Goal: Information Seeking & Learning: Learn about a topic

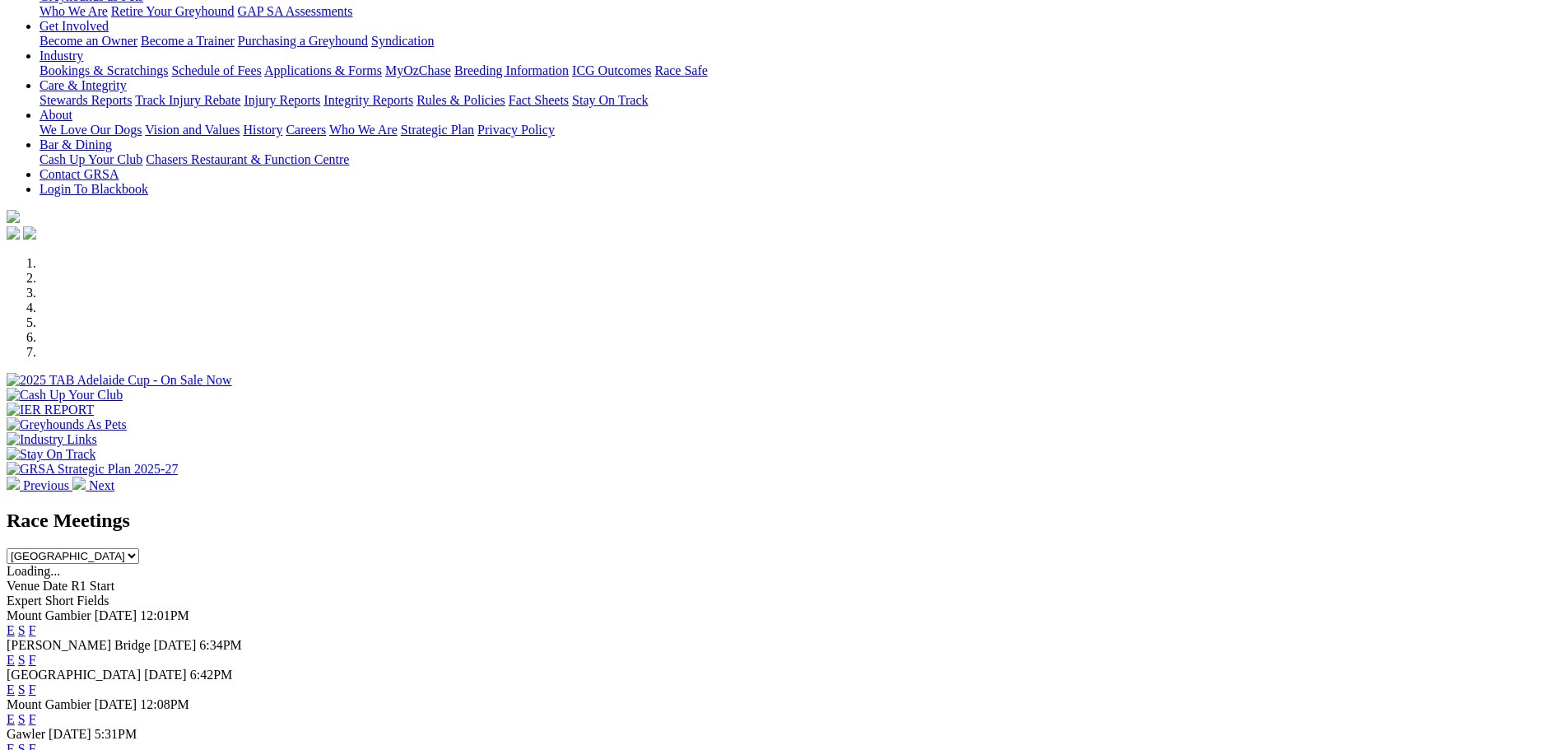
scroll to position [329, 0]
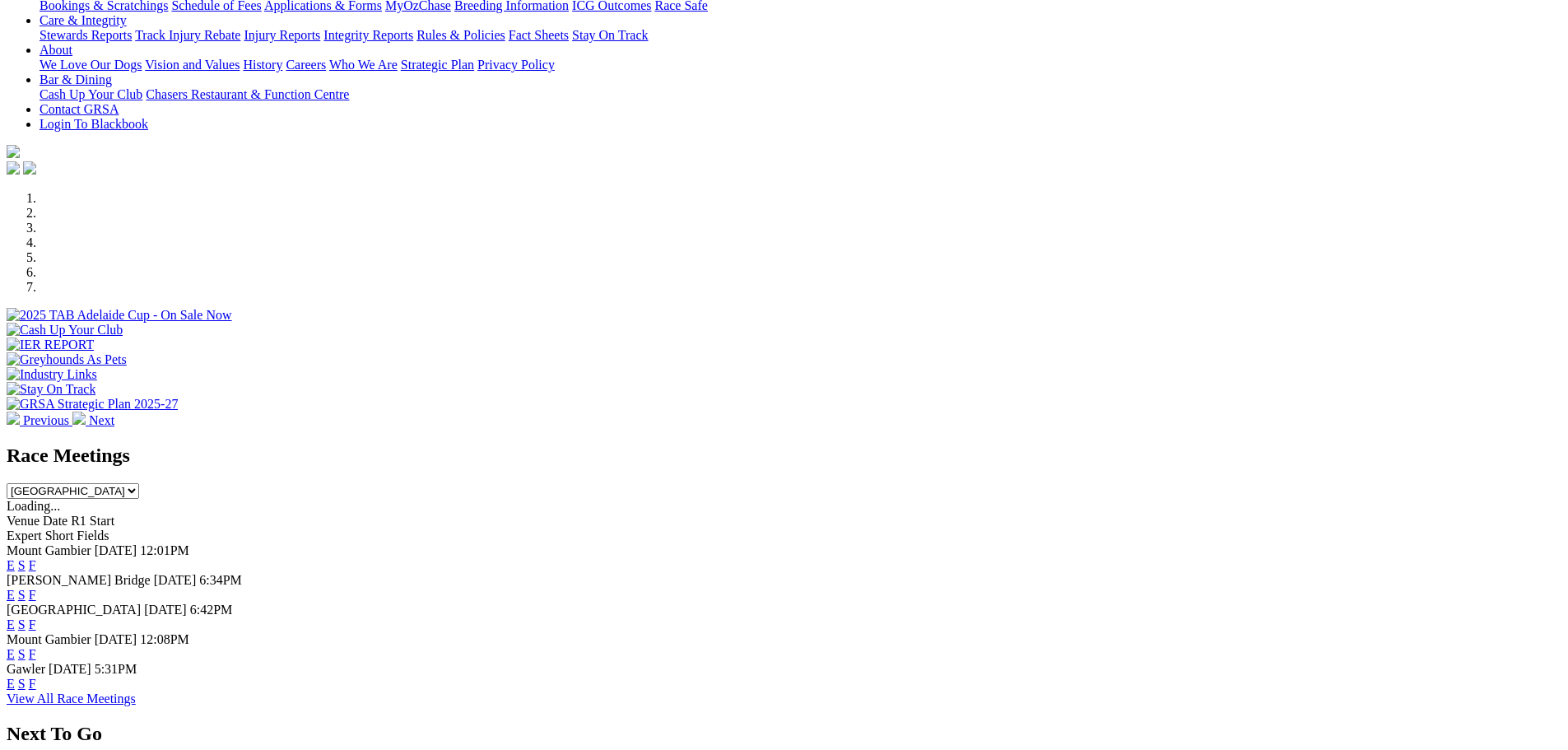
click at [14, 587] on span "E" at bounding box center [11, 594] width 9 height 14
click at [14, 587] on link "E" at bounding box center [11, 594] width 9 height 14
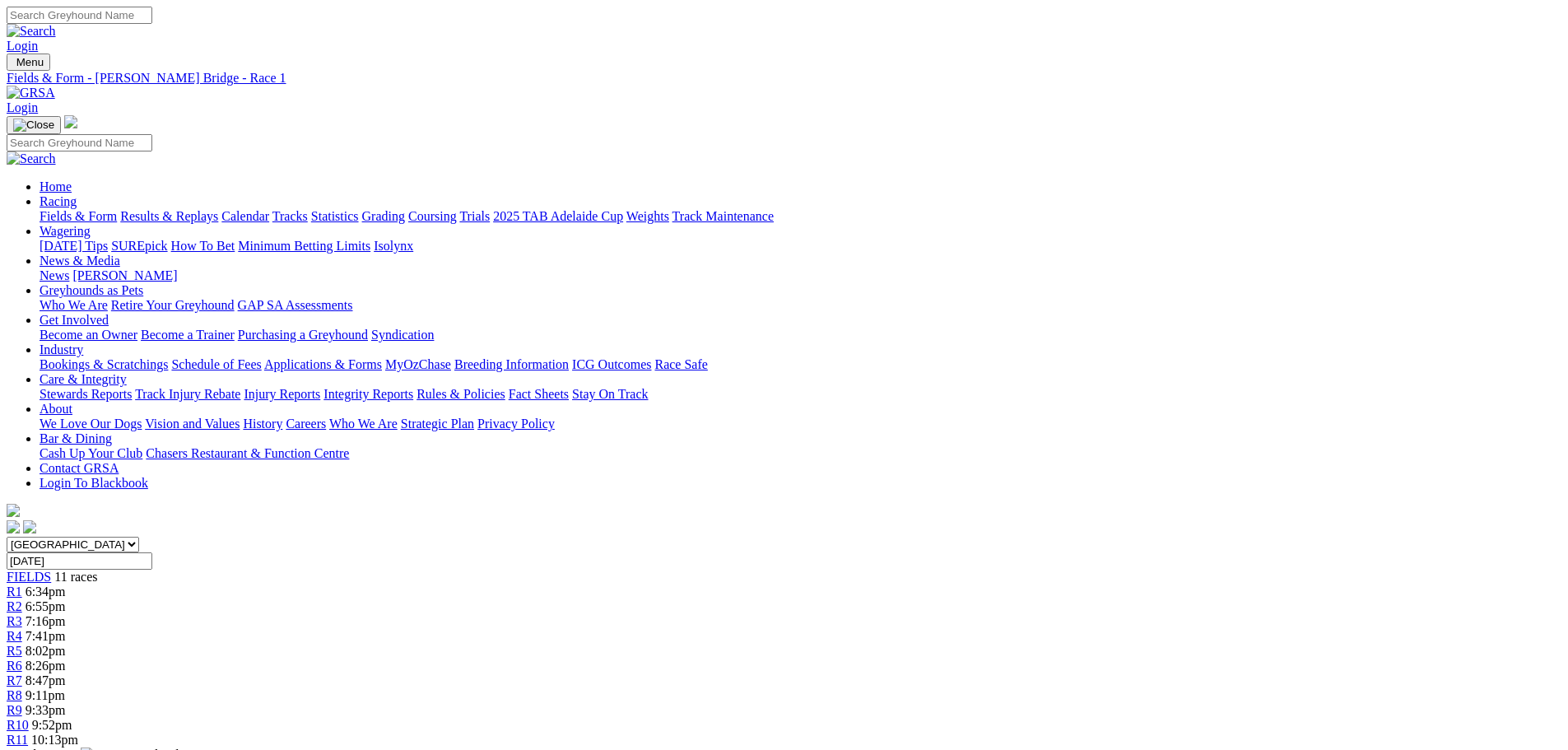
click at [22, 688] on span "R8" at bounding box center [14, 695] width 15 height 14
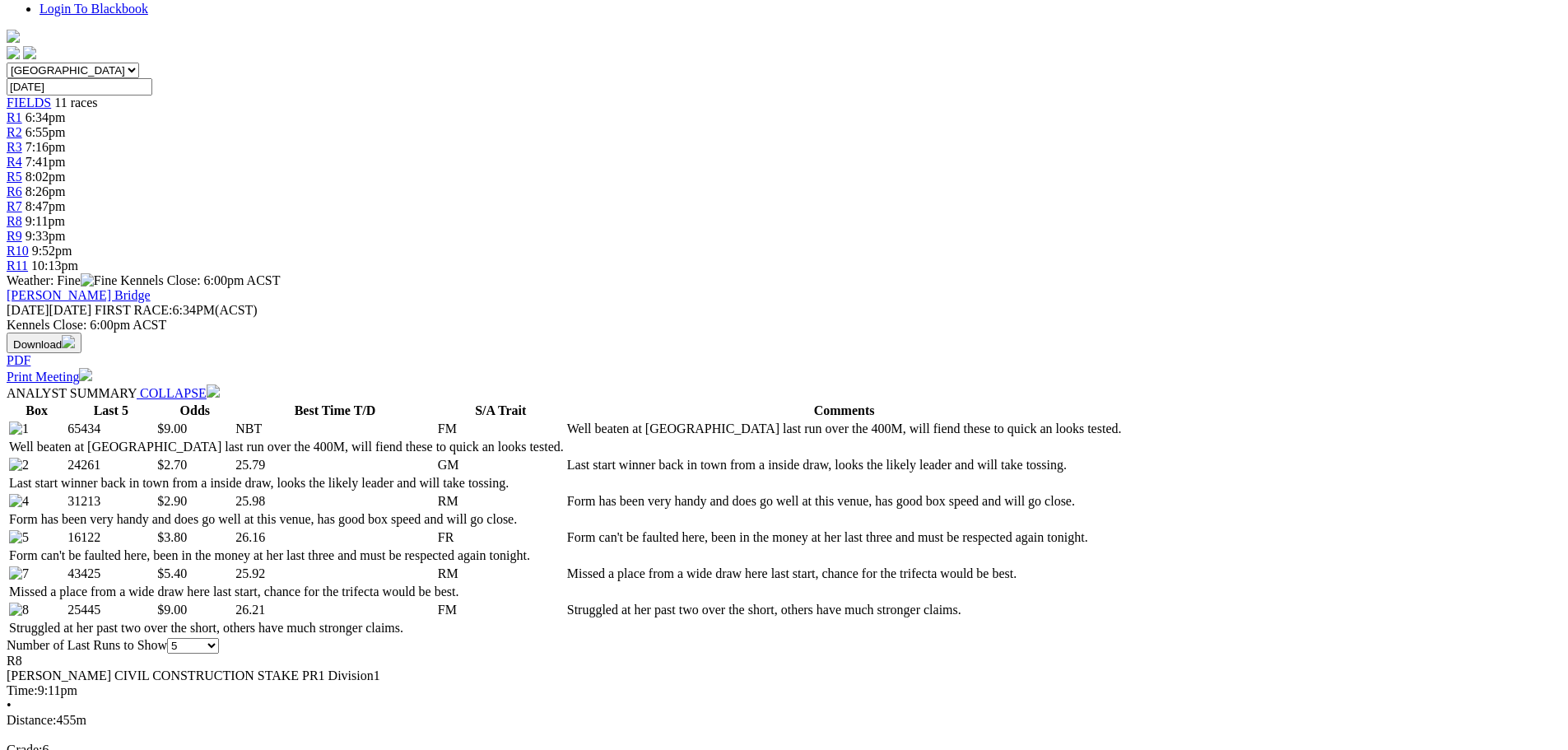
scroll to position [247, 0]
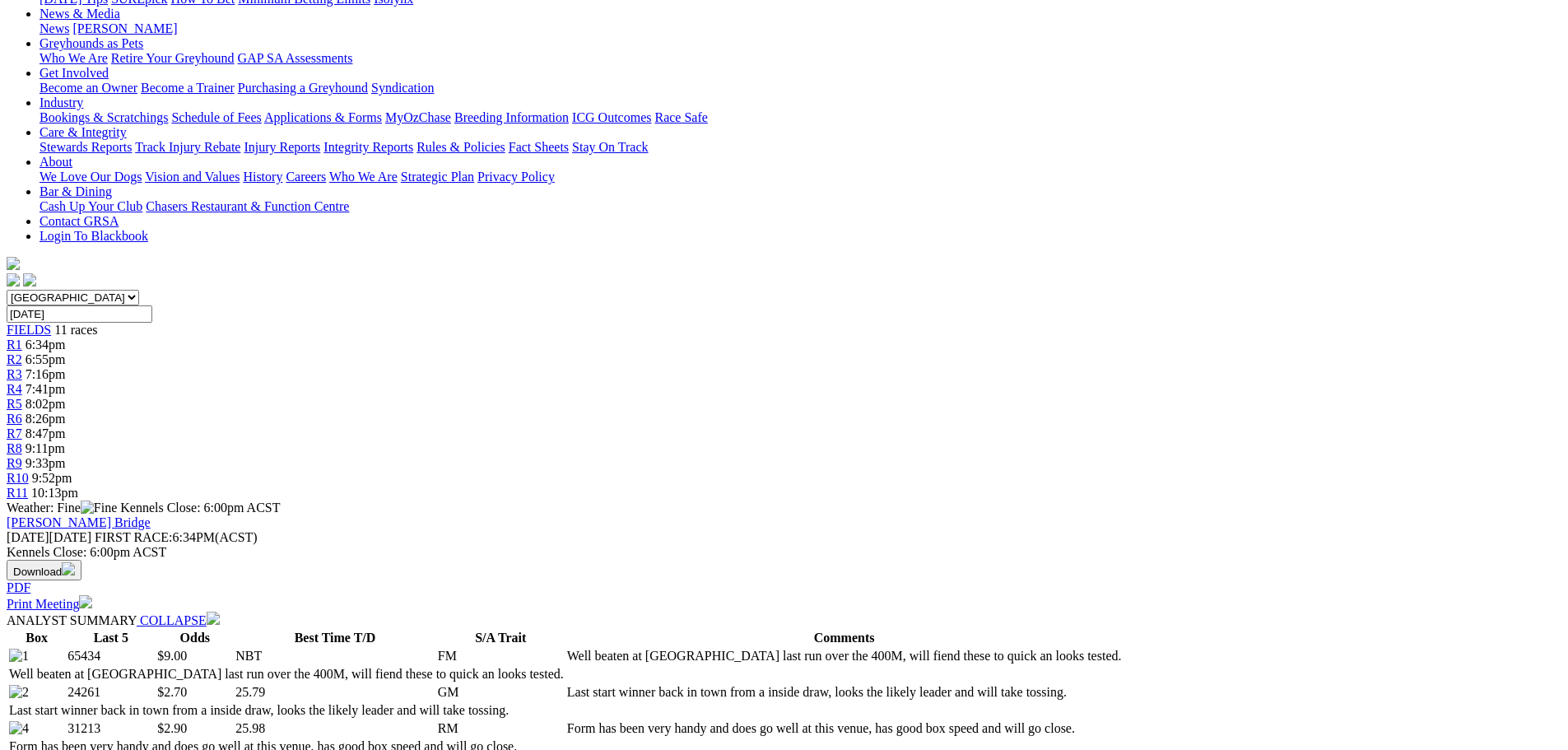
click at [22, 456] on span "R9" at bounding box center [14, 463] width 15 height 14
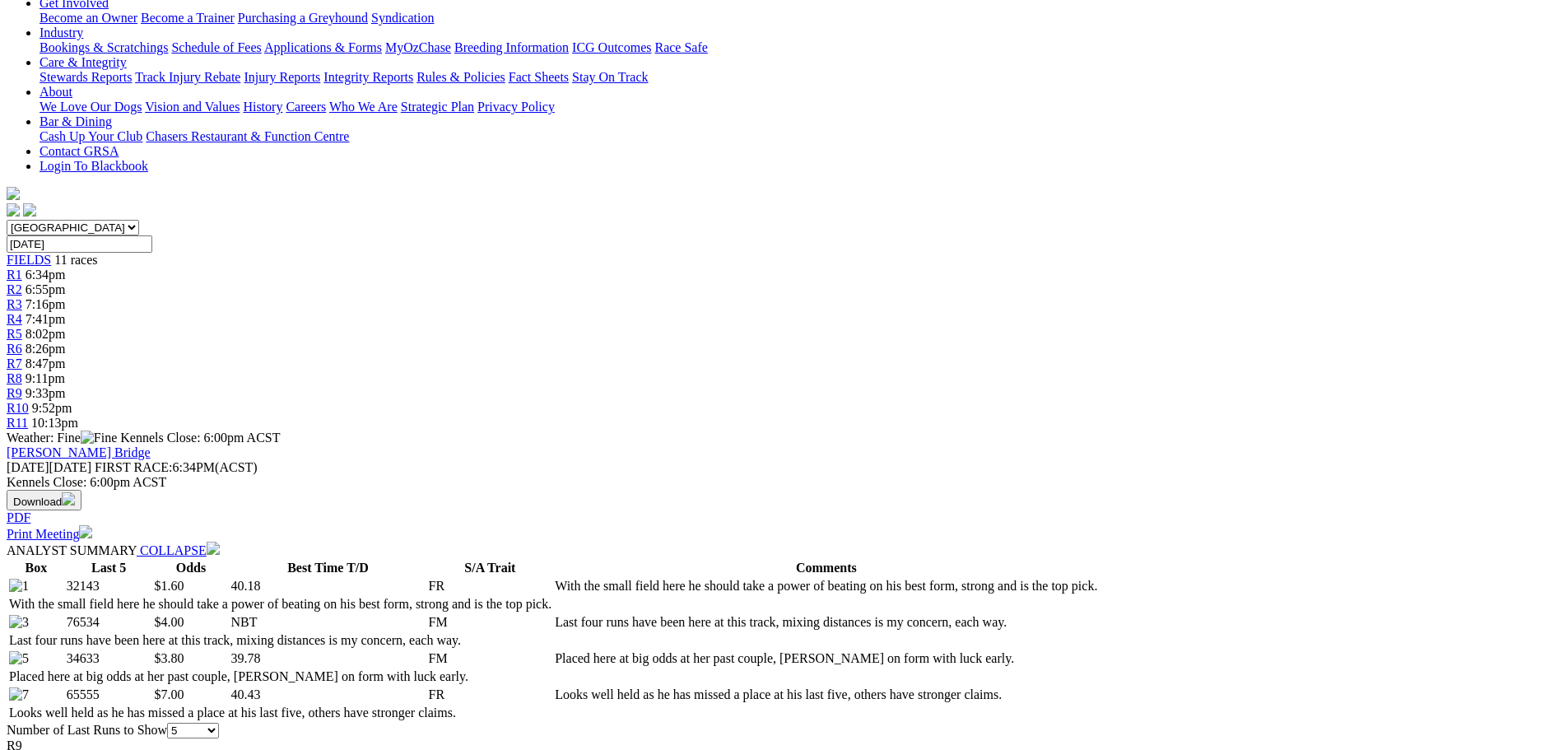
scroll to position [54, 0]
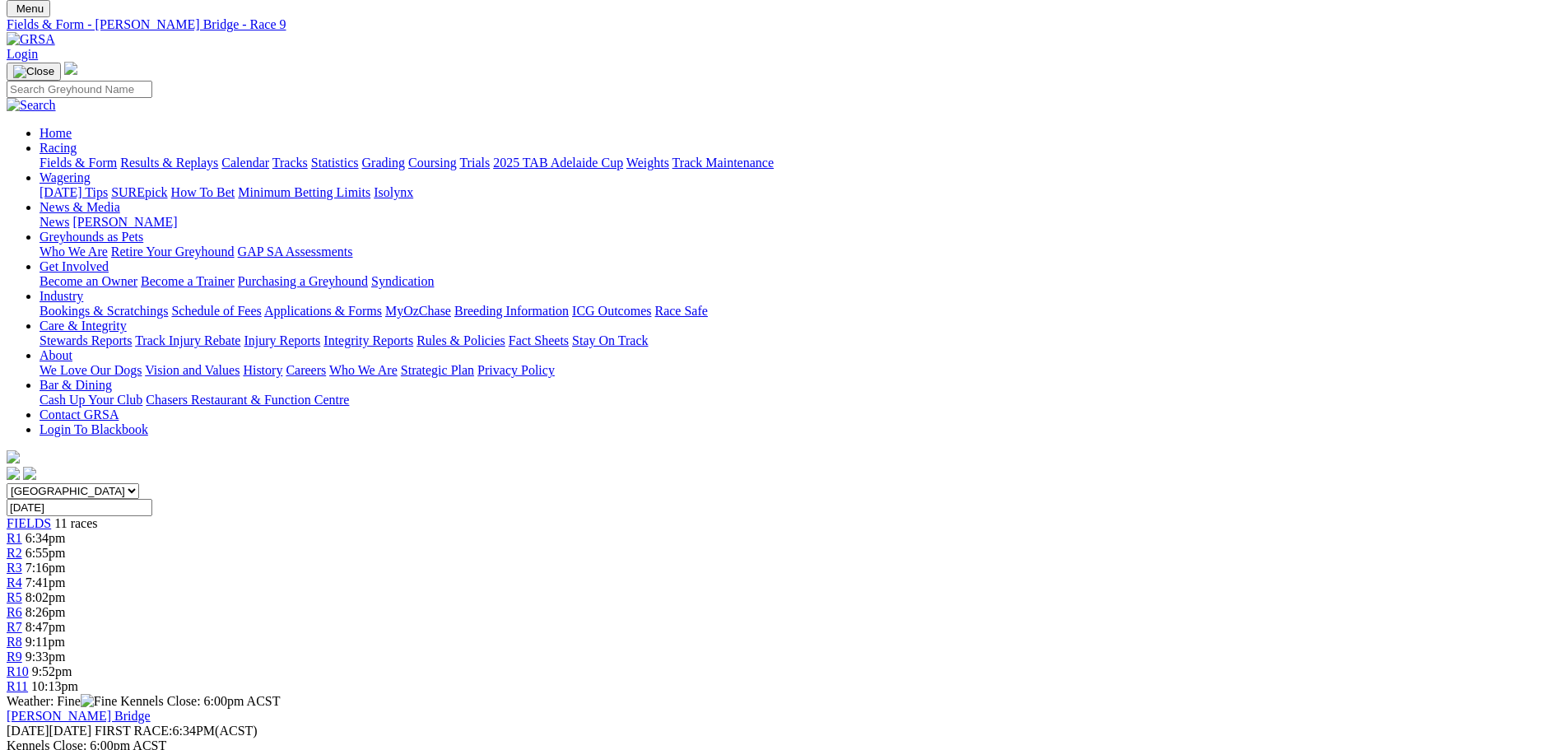
click at [22, 604] on span "R6" at bounding box center [14, 611] width 15 height 14
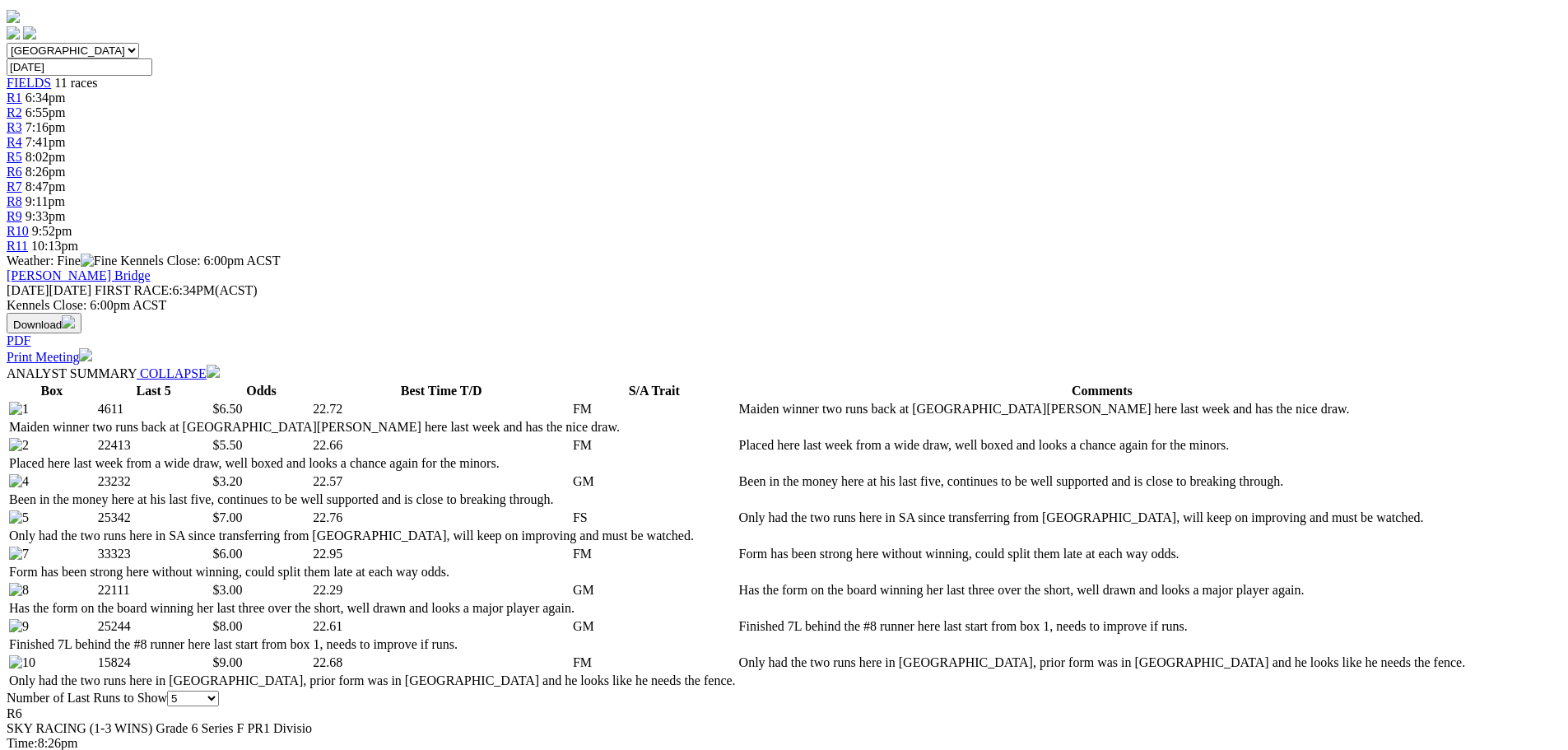
scroll to position [247, 0]
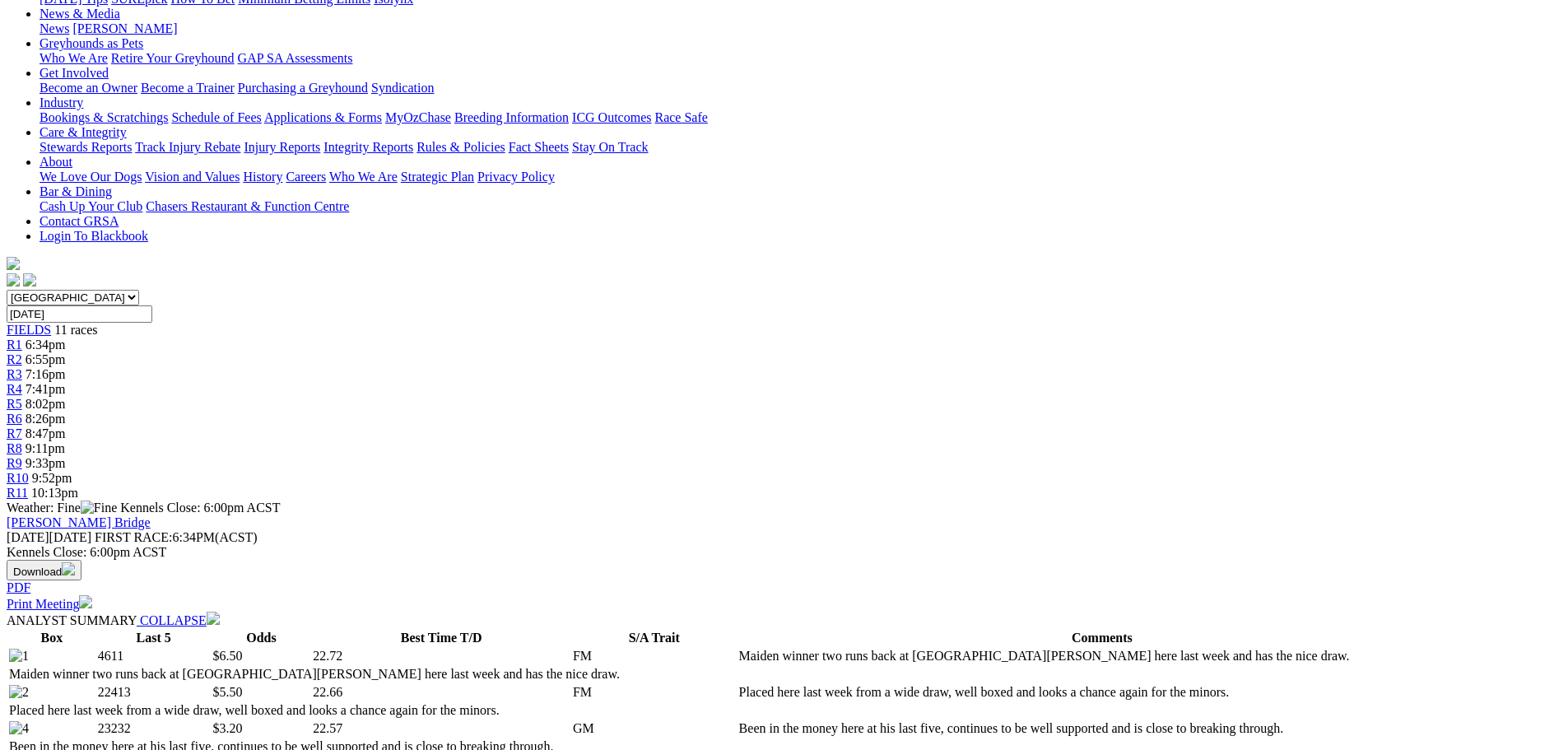
click at [657, 382] on div "R4 7:41pm" at bounding box center [784, 389] width 1555 height 14
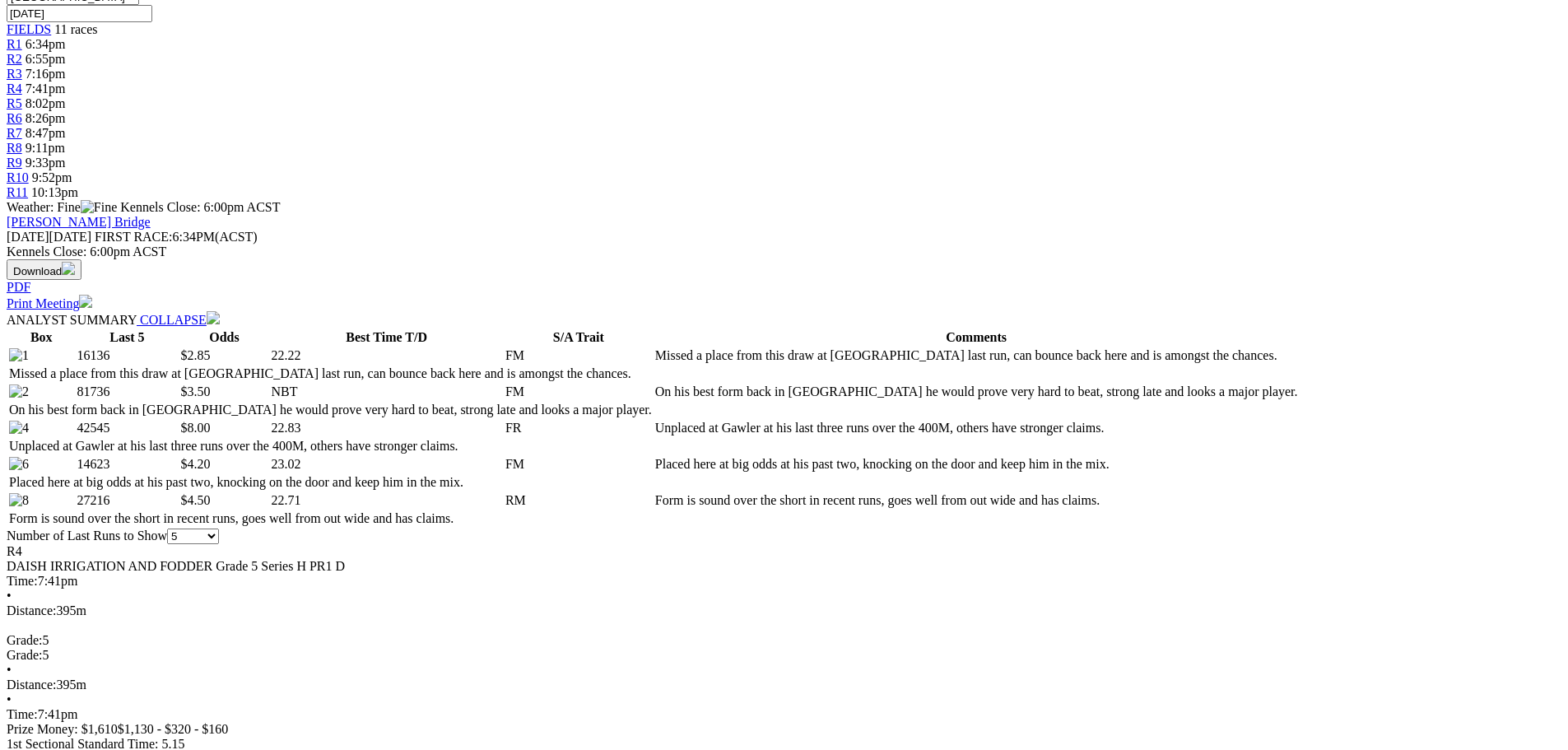
scroll to position [576, 0]
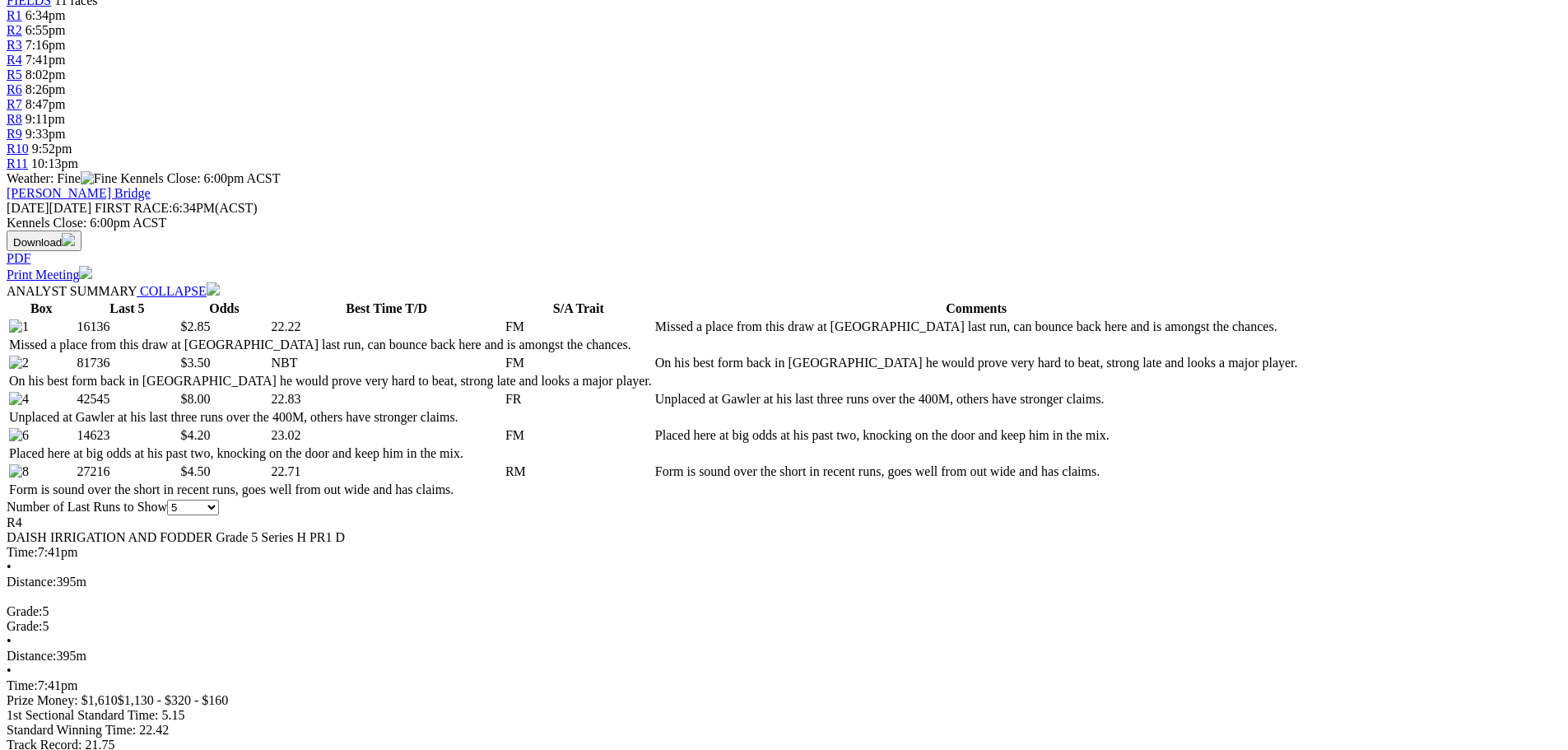
select select "10"
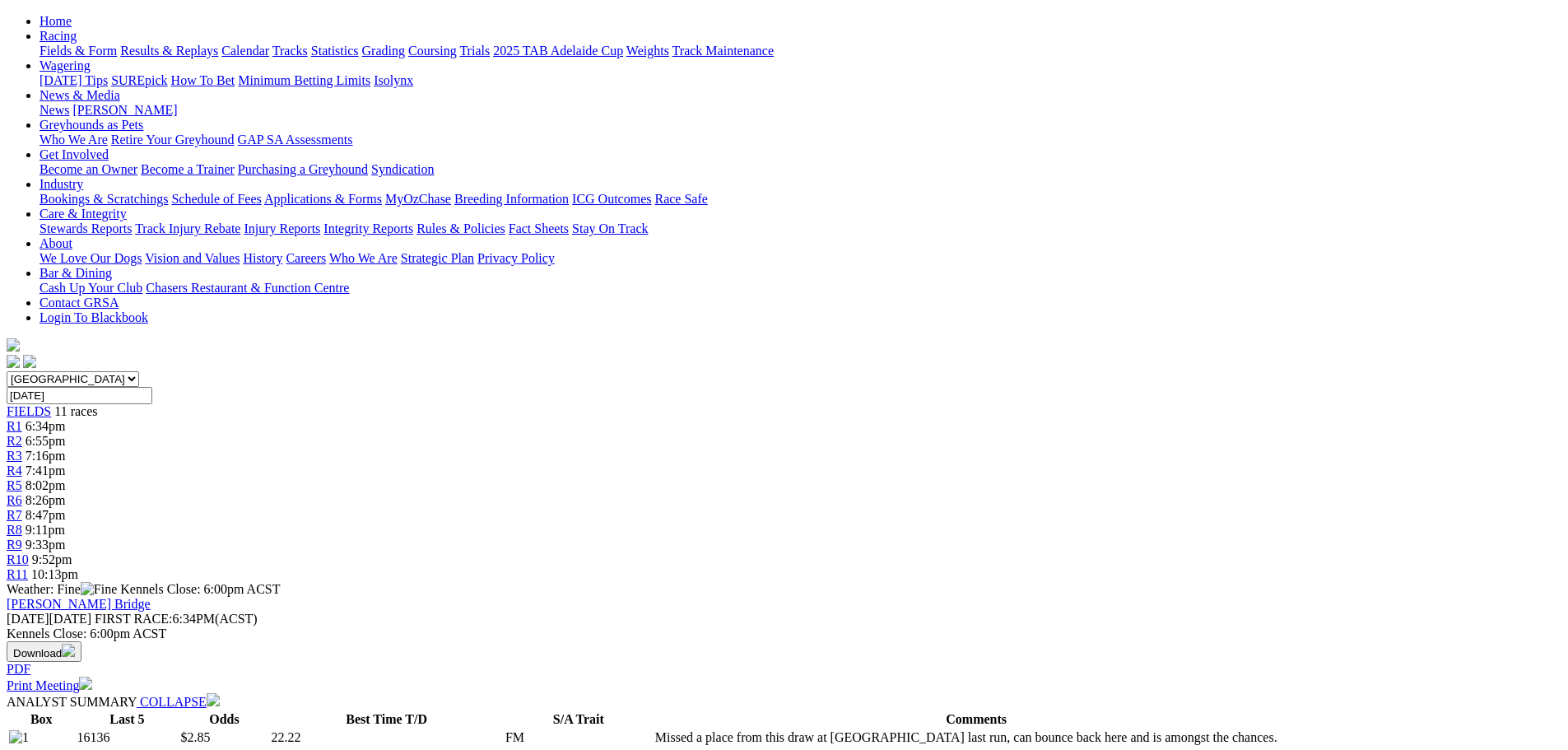
scroll to position [164, 0]
click at [922, 508] on div "R7 8:47pm" at bounding box center [784, 515] width 1555 height 14
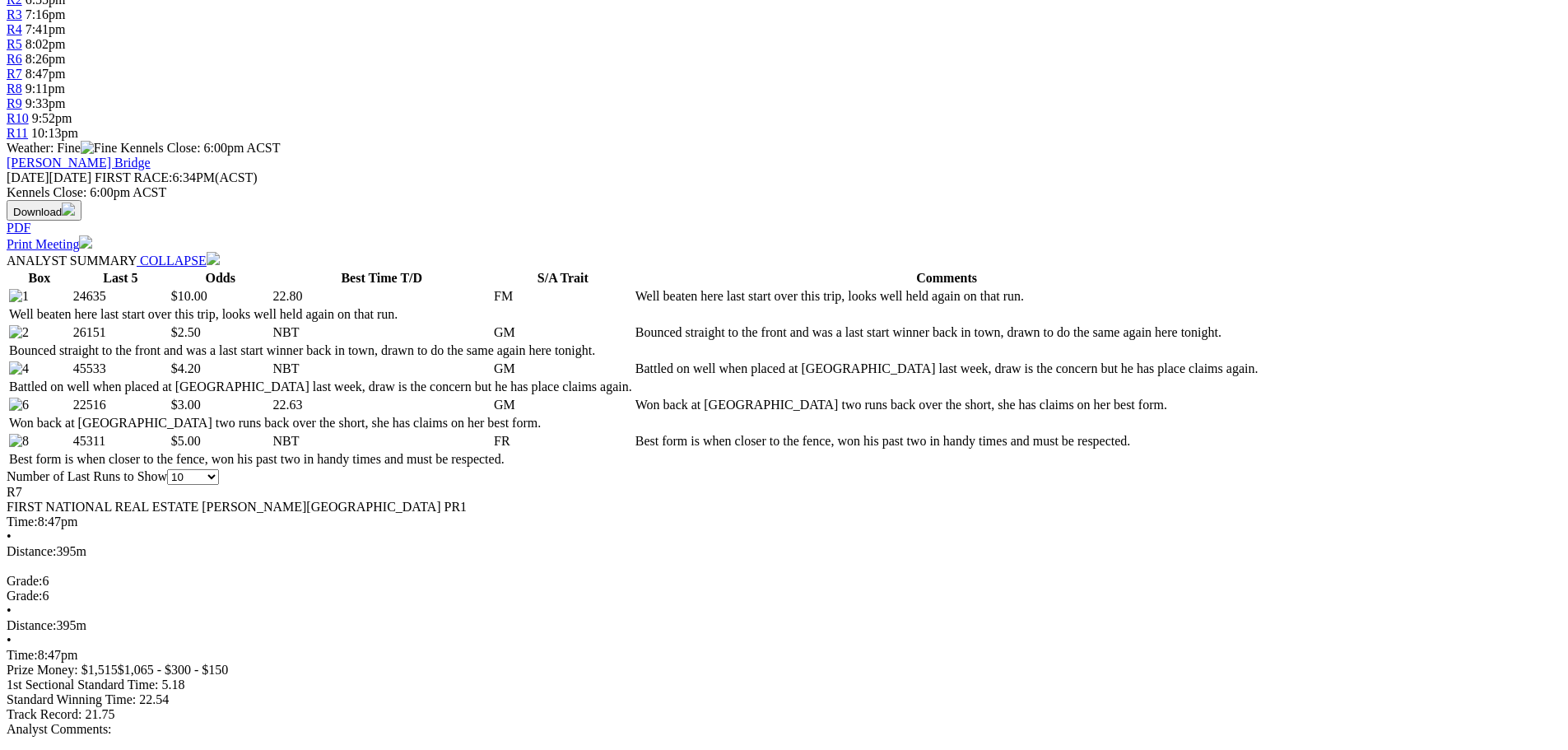
scroll to position [576, 0]
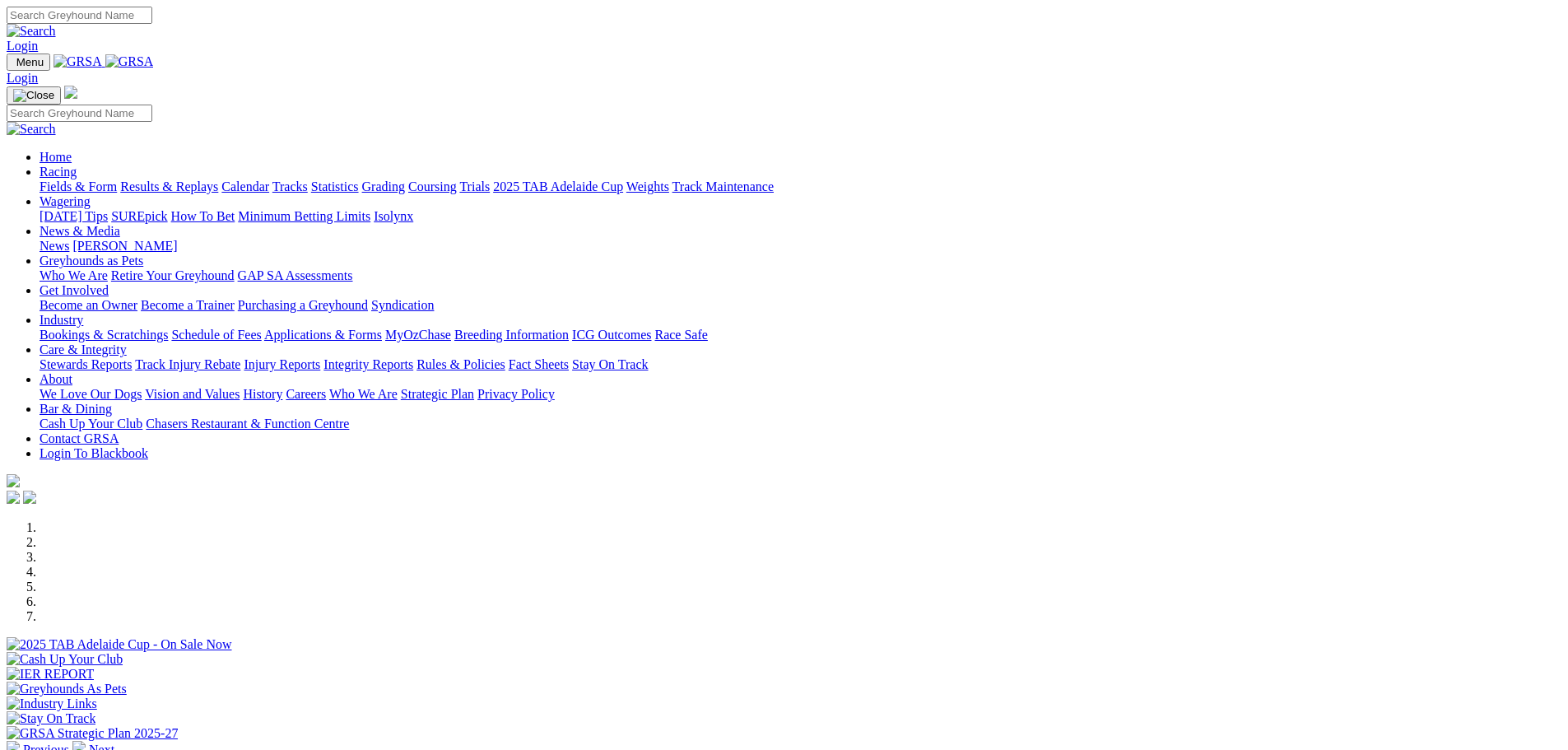
scroll to position [494, 0]
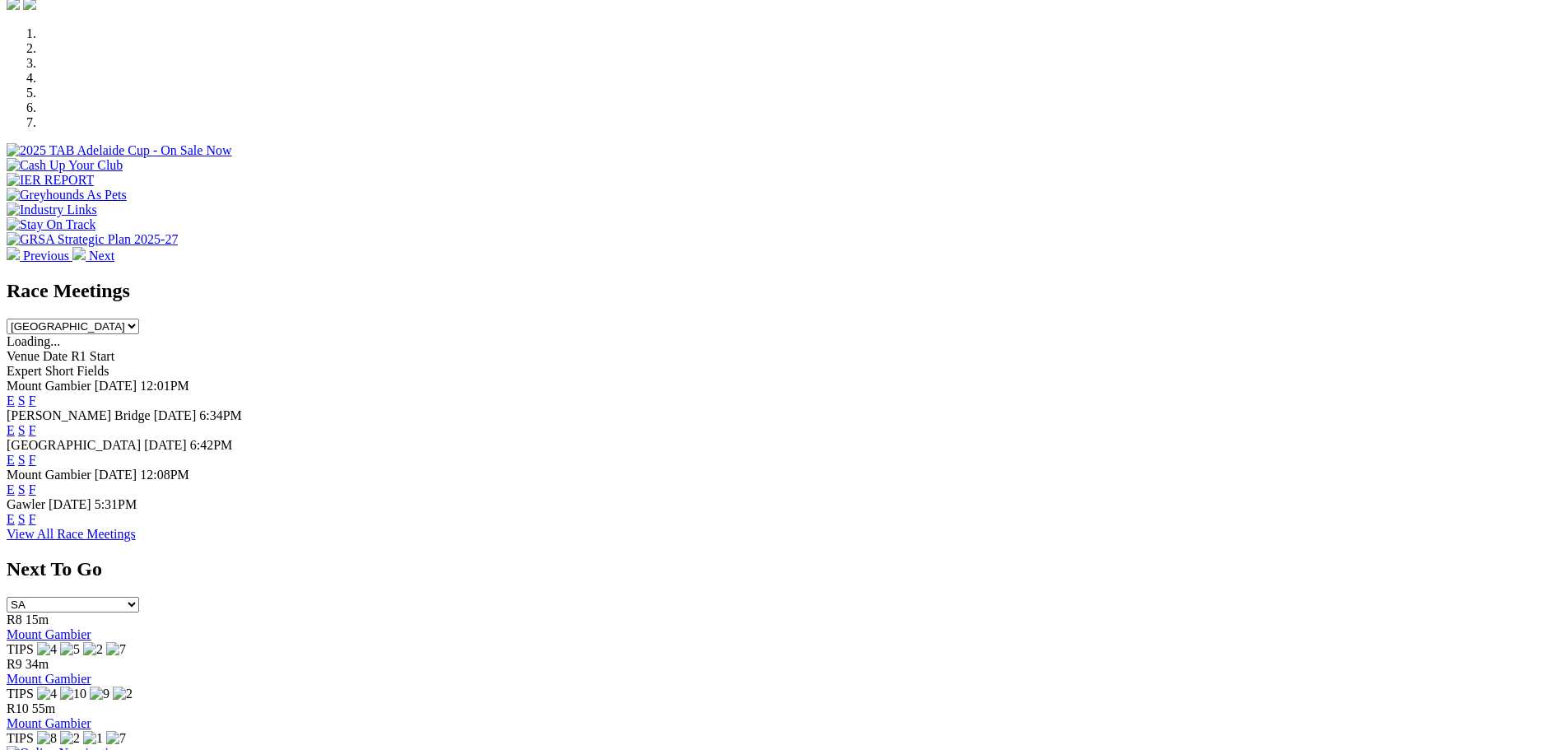
click at [37, 512] on link "F" at bounding box center [32, 518] width 8 height 14
